Goal: Task Accomplishment & Management: Complete application form

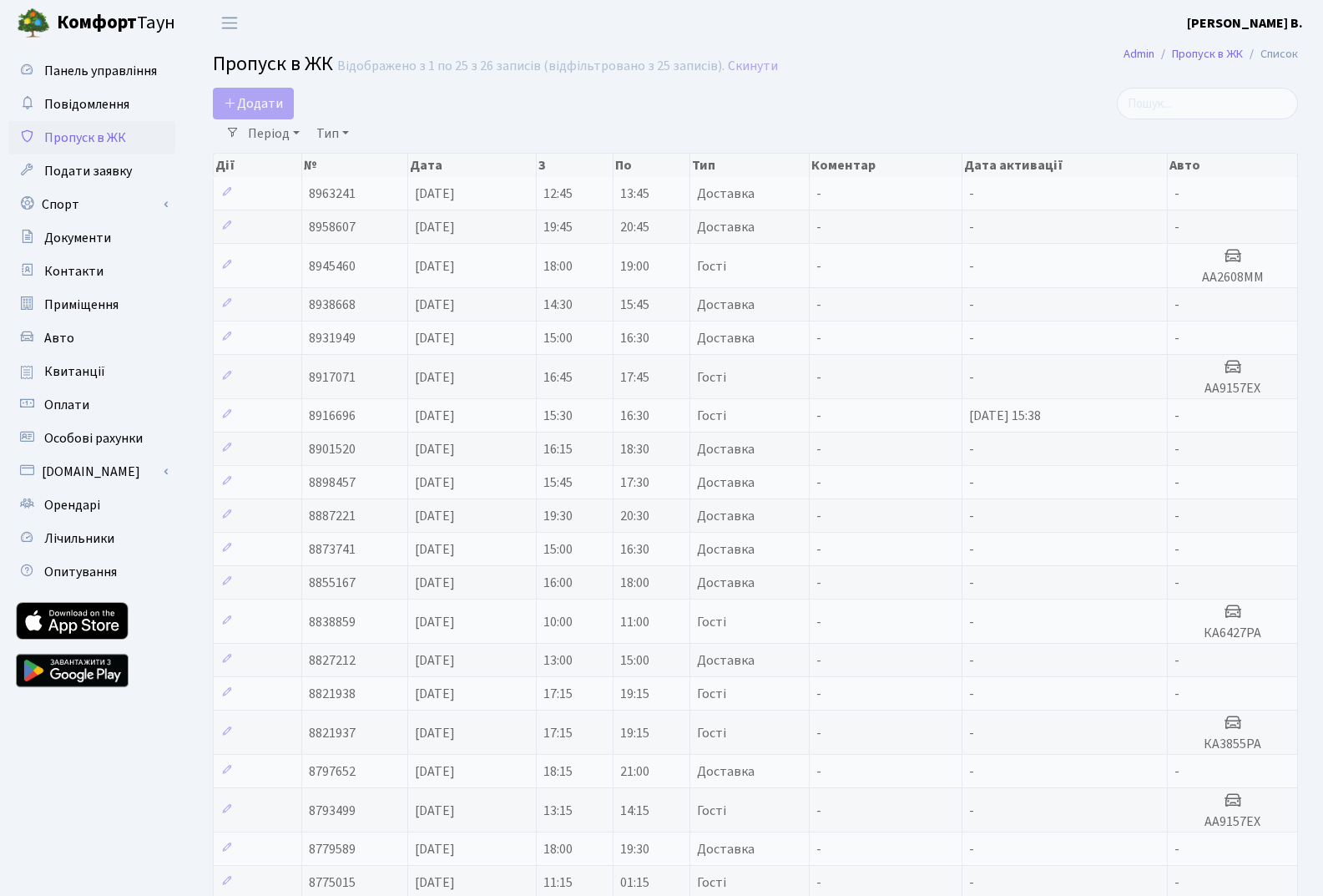
select select "25"
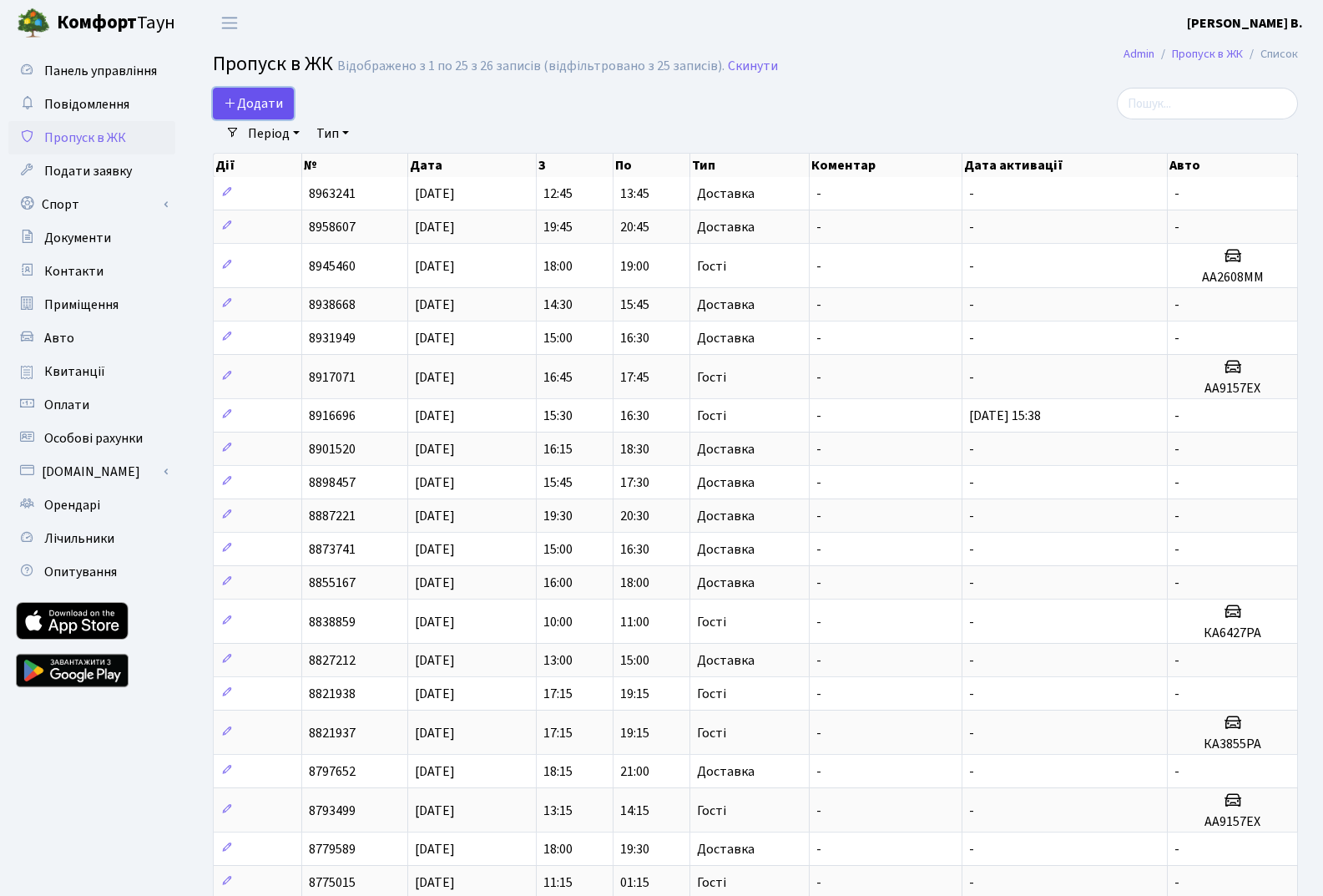
click at [252, 100] on span "Додати" at bounding box center [253, 103] width 59 height 19
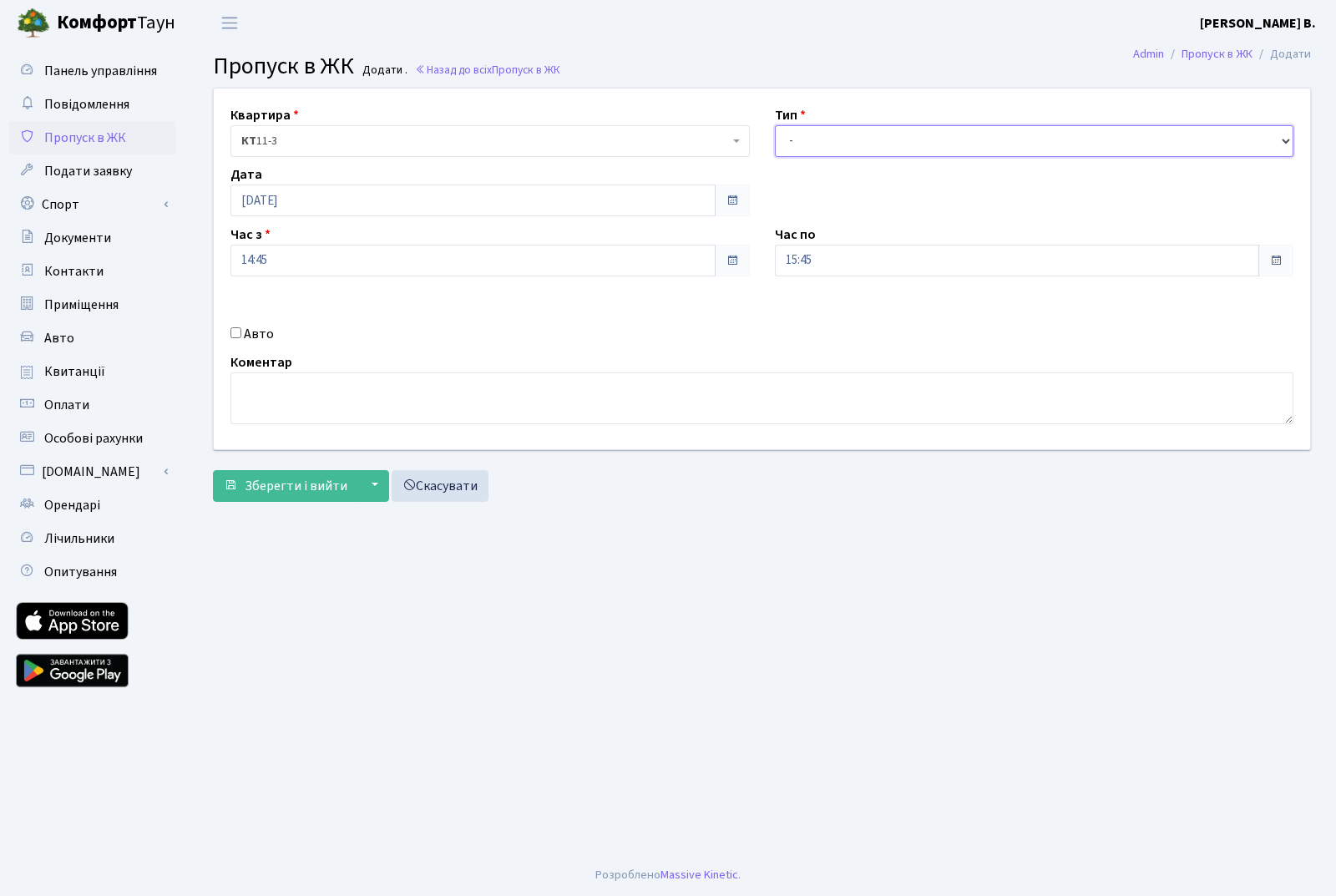
click at [872, 139] on select "- Доставка Таксі Гості Сервіс" at bounding box center [1034, 141] width 519 height 32
select select "3"
click at [775, 125] on select "- Доставка Таксі Гості Сервіс" at bounding box center [1034, 141] width 519 height 32
click at [274, 490] on span "Зберегти і вийти" at bounding box center [295, 486] width 102 height 19
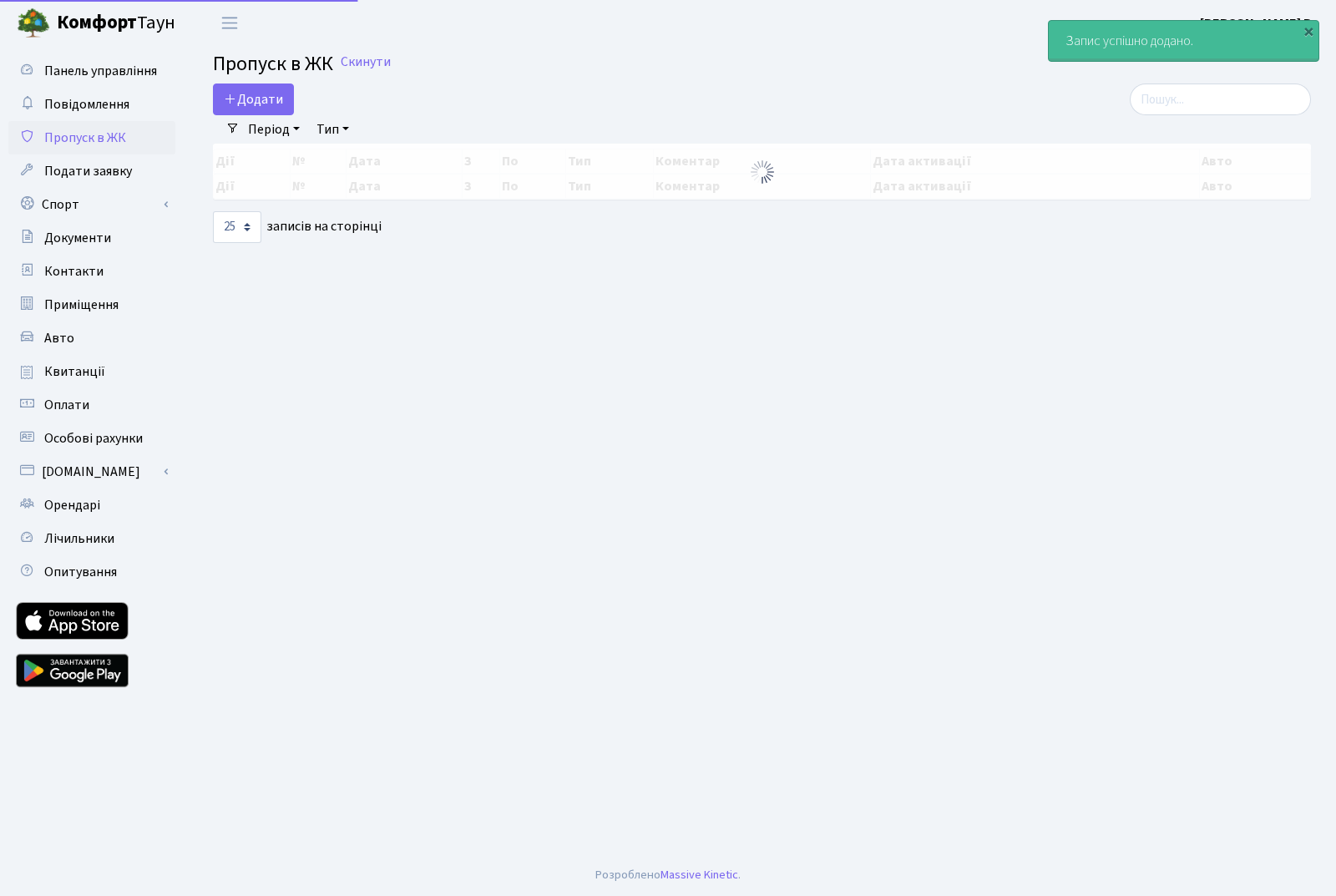
select select "25"
